Goal: Transaction & Acquisition: Purchase product/service

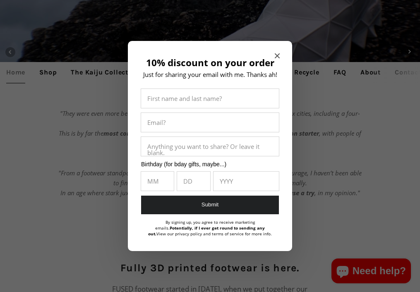
scroll to position [542, 0]
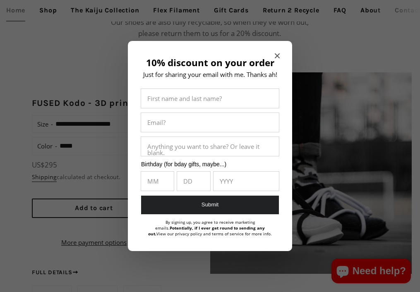
click at [277, 55] on icon "Close modal" at bounding box center [277, 55] width 5 height 5
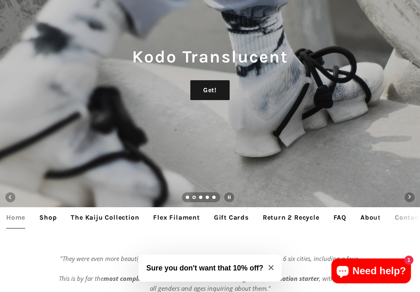
scroll to position [0, 0]
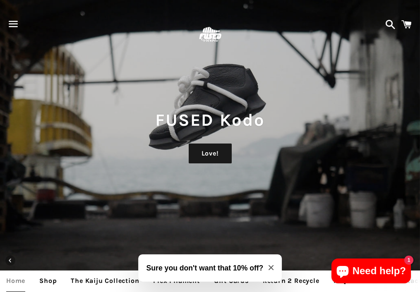
click at [18, 32] on span "button" at bounding box center [13, 24] width 19 height 25
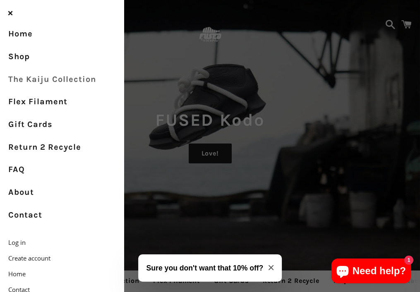
click at [28, 76] on link "The Kaiju Collection" at bounding box center [62, 79] width 124 height 23
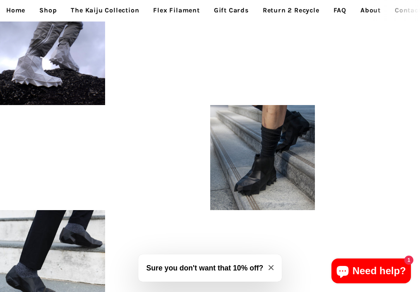
scroll to position [1370, 0]
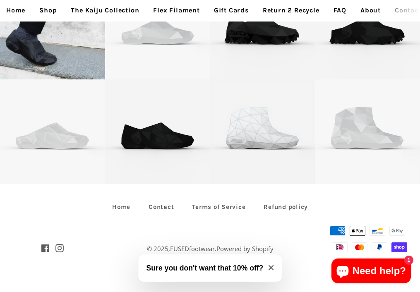
click at [44, 14] on link "Shop" at bounding box center [48, 10] width 30 height 21
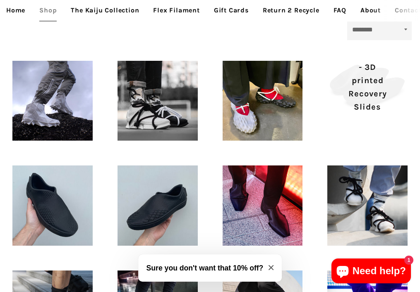
scroll to position [219, 0]
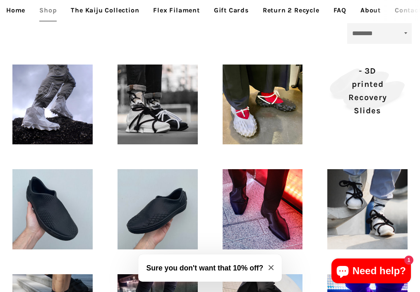
click at [366, 69] on p "[MEDICAL_DATA] - 3D printed Recovery Slides" at bounding box center [367, 84] width 51 height 66
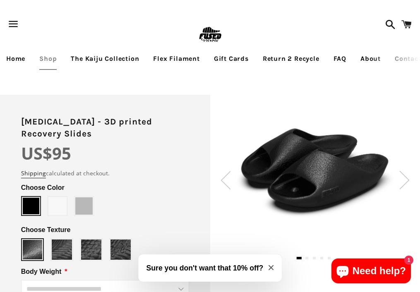
click at [229, 176] on img at bounding box center [225, 180] width 10 height 19
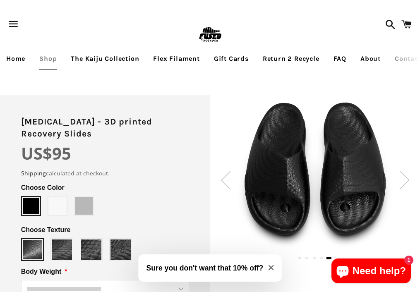
click at [229, 176] on img at bounding box center [225, 180] width 10 height 19
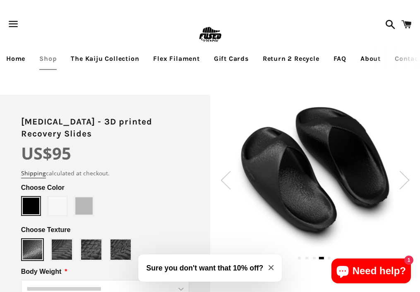
click at [229, 176] on img at bounding box center [225, 180] width 10 height 19
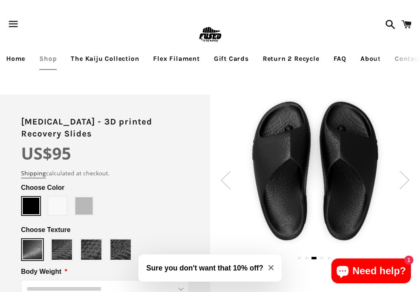
click at [229, 176] on img at bounding box center [225, 180] width 10 height 19
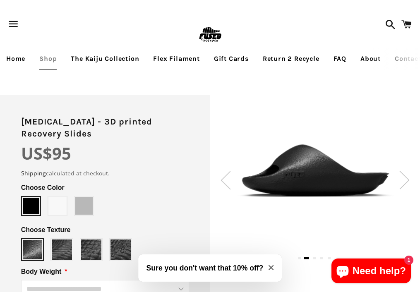
click at [229, 176] on img at bounding box center [225, 180] width 10 height 19
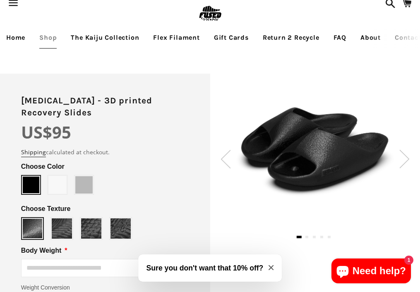
scroll to position [23, 0]
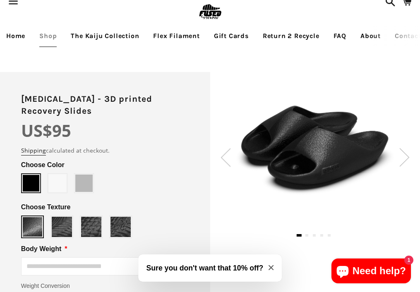
click at [61, 174] on span at bounding box center [57, 182] width 17 height 17
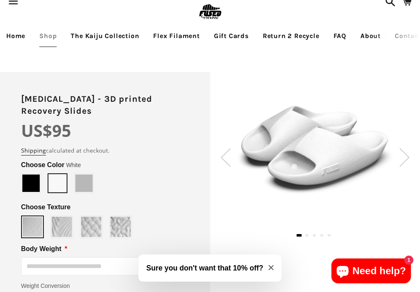
click at [80, 174] on span at bounding box center [83, 182] width 17 height 17
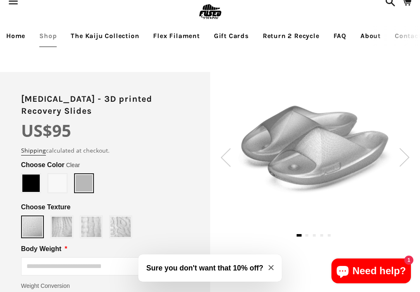
type input "*****"
click at [31, 174] on span at bounding box center [30, 182] width 17 height 17
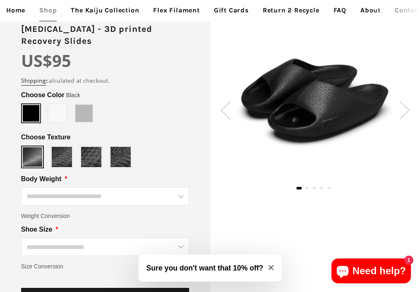
scroll to position [62, 0]
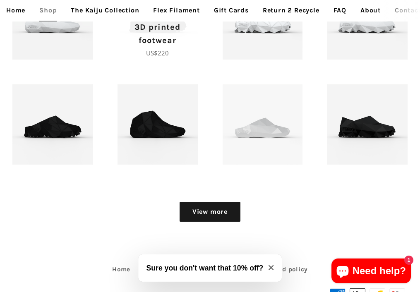
scroll to position [786, 0]
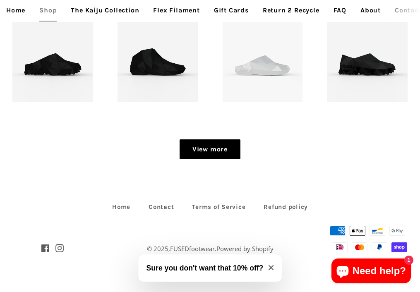
click at [233, 147] on link "View more" at bounding box center [209, 149] width 61 height 20
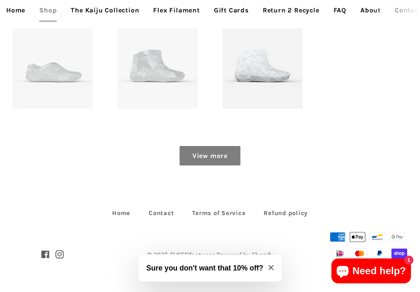
scroll to position [988, 0]
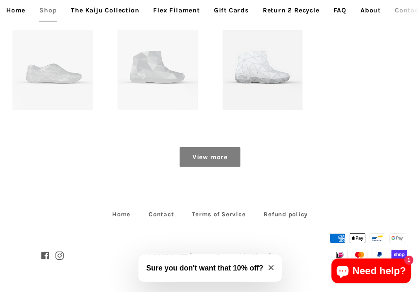
click at [224, 162] on link "View more" at bounding box center [209, 157] width 61 height 20
click at [210, 158] on link "View more" at bounding box center [209, 157] width 61 height 20
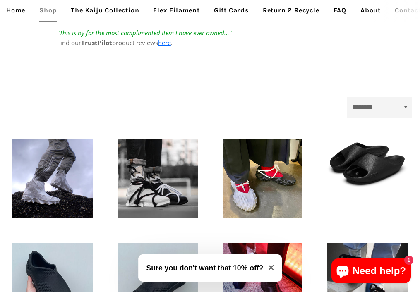
scroll to position [180, 0]
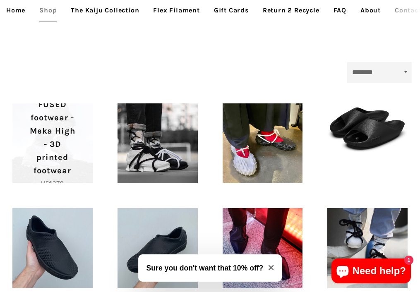
click at [60, 155] on p "FUSED footwear - Meka High - 3D printed footwear" at bounding box center [52, 137] width 51 height 79
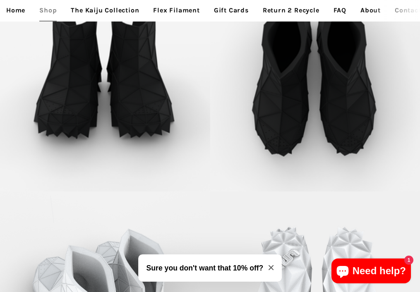
scroll to position [2158, 0]
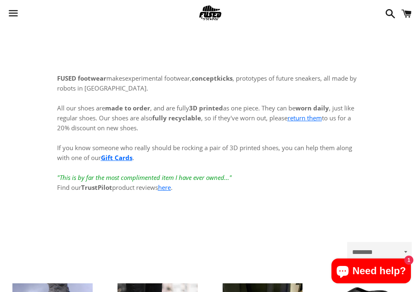
scroll to position [180, 0]
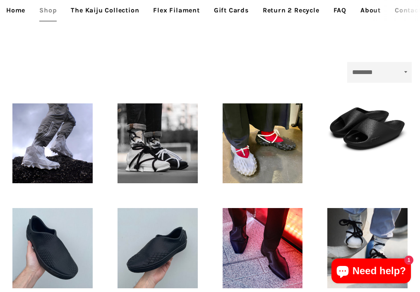
click at [175, 10] on link "Flex Filament" at bounding box center [176, 10] width 59 height 21
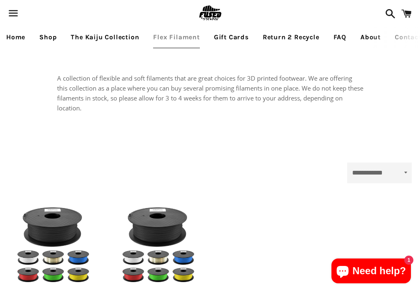
select select "**********"
click at [281, 32] on link "Return 2 Recycle" at bounding box center [290, 37] width 69 height 21
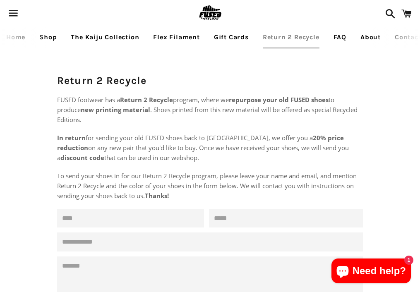
scroll to position [0, 53]
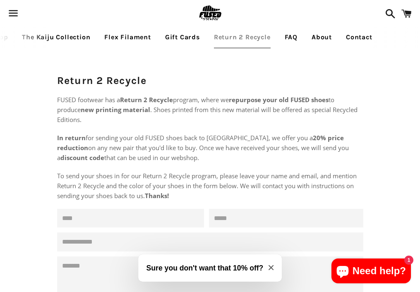
click at [114, 37] on link "Flex Filament" at bounding box center [127, 37] width 59 height 21
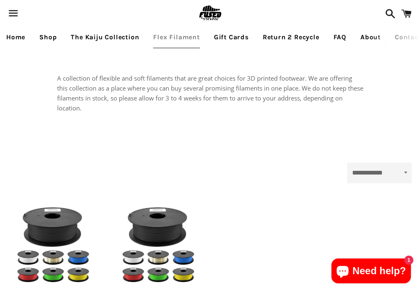
select select "**********"
click at [61, 41] on link "Shop" at bounding box center [48, 37] width 30 height 21
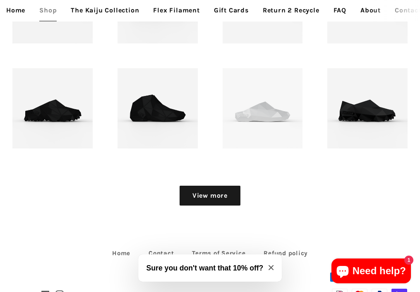
scroll to position [741, 0]
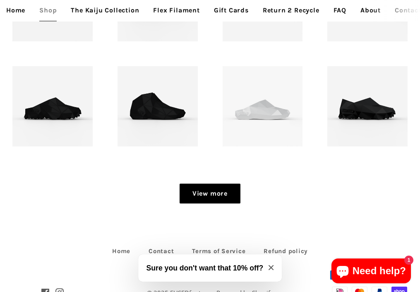
click at [209, 196] on link "View more" at bounding box center [209, 194] width 61 height 20
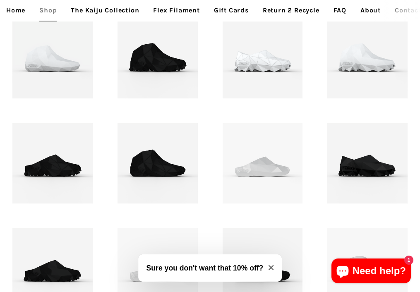
scroll to position [685, 0]
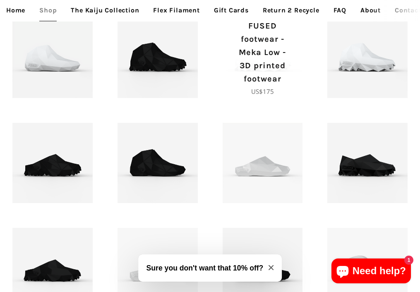
click at [292, 67] on span "FUSED footwear - Meka Low - 3D printed footwear Regular price US$175" at bounding box center [262, 57] width 80 height 77
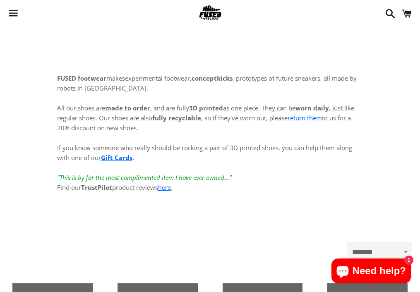
scroll to position [685, 0]
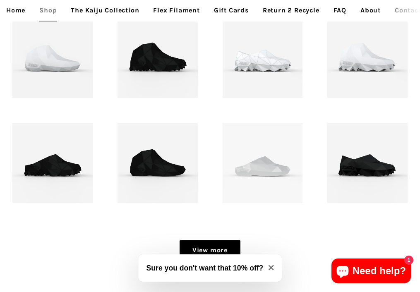
click at [225, 251] on link "View more" at bounding box center [209, 250] width 61 height 20
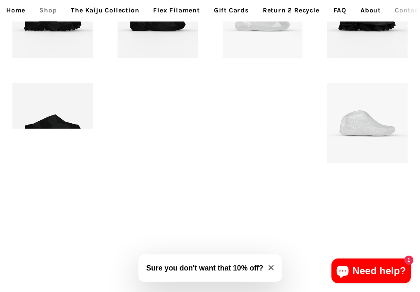
scroll to position [942, 0]
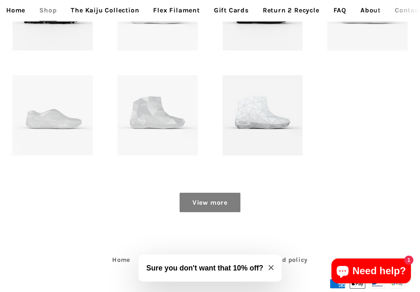
click at [201, 201] on link "View more" at bounding box center [209, 203] width 61 height 20
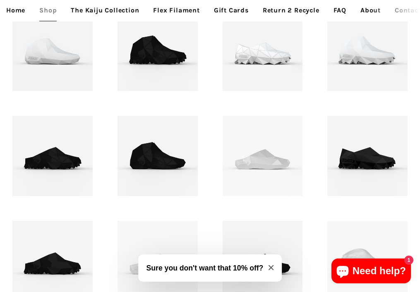
scroll to position [996, 0]
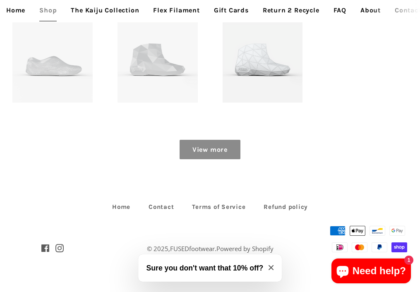
click at [211, 147] on link "View more" at bounding box center [209, 150] width 61 height 20
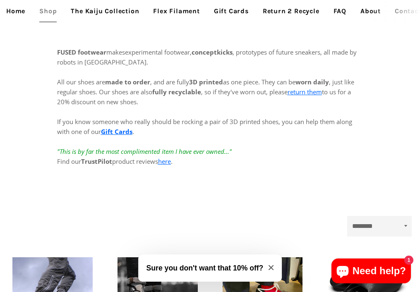
scroll to position [0, 0]
